Goal: Task Accomplishment & Management: Use online tool/utility

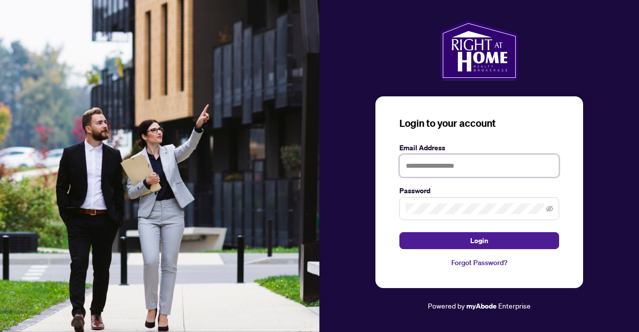
type input "**********"
click at [488, 238] on span "Login" at bounding box center [479, 241] width 18 height 16
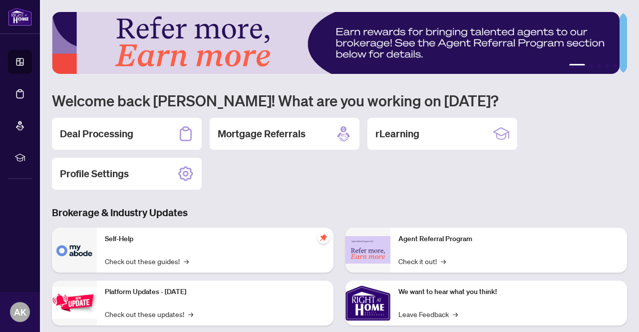
click at [127, 131] on h2 "Deal Processing" at bounding box center [96, 134] width 73 height 14
